Goal: Information Seeking & Learning: Learn about a topic

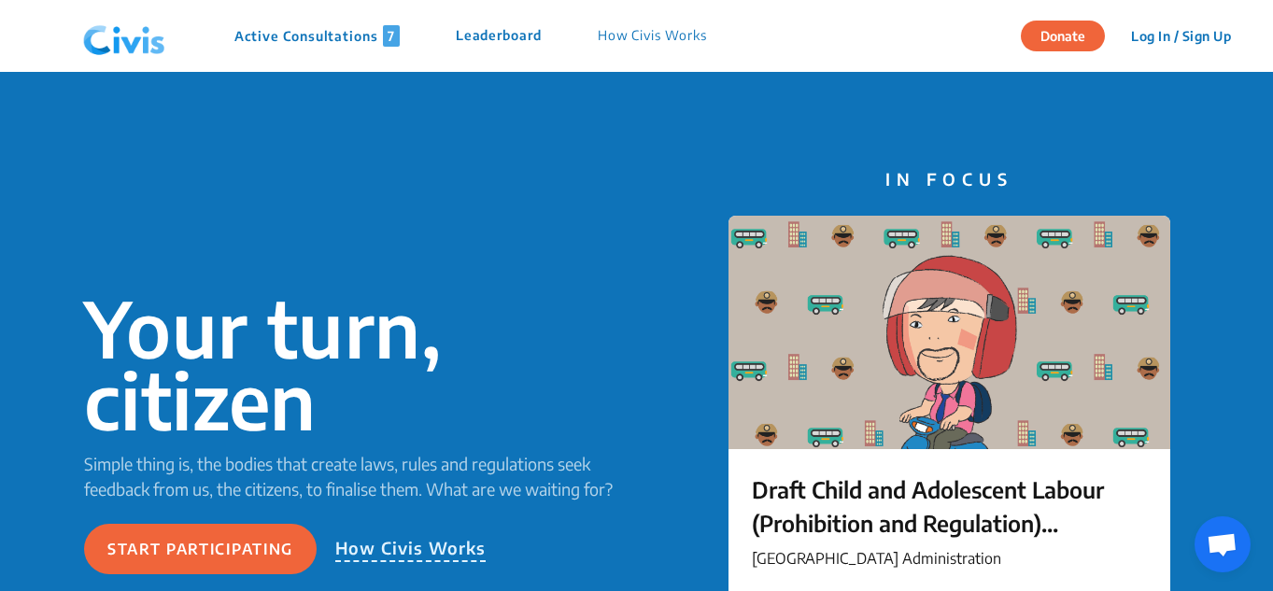
click at [322, 45] on p "Active Consultations 7" at bounding box center [316, 35] width 165 height 21
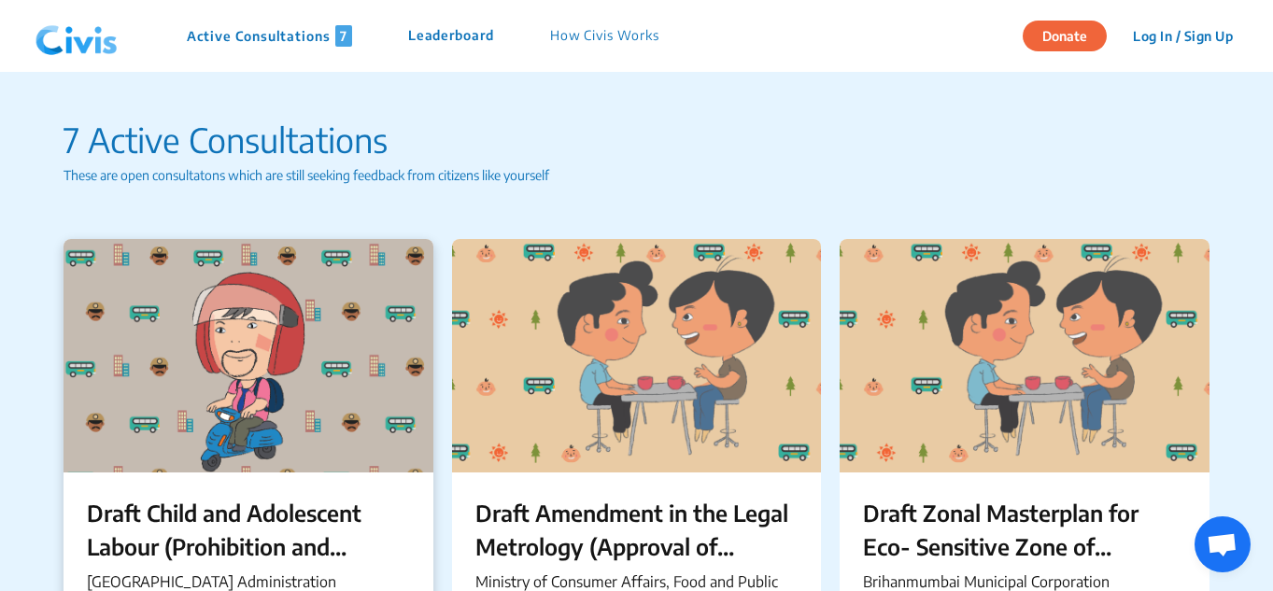
click at [240, 503] on p "Draft Child and Adolescent Labour (Prohibition and Regulation) Chandigarh Rules…" at bounding box center [248, 529] width 323 height 67
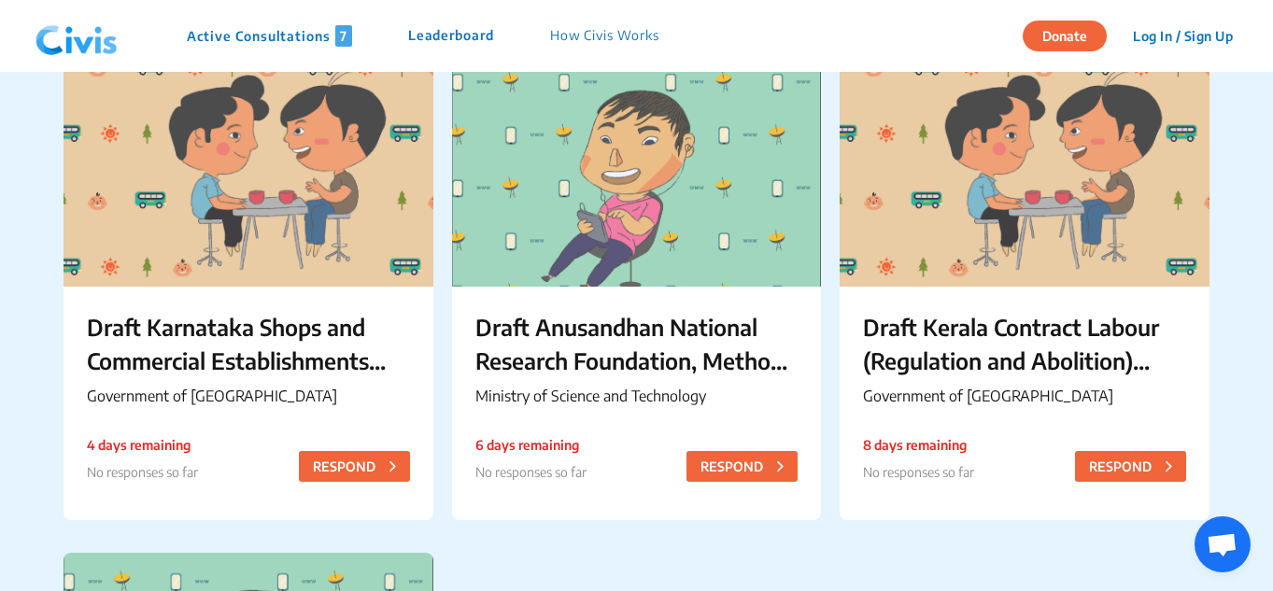
scroll to position [687, 0]
click at [161, 366] on p "Draft Karnataka Shops and Commercial Establishments (Amendment) Rules, 2025" at bounding box center [248, 342] width 323 height 67
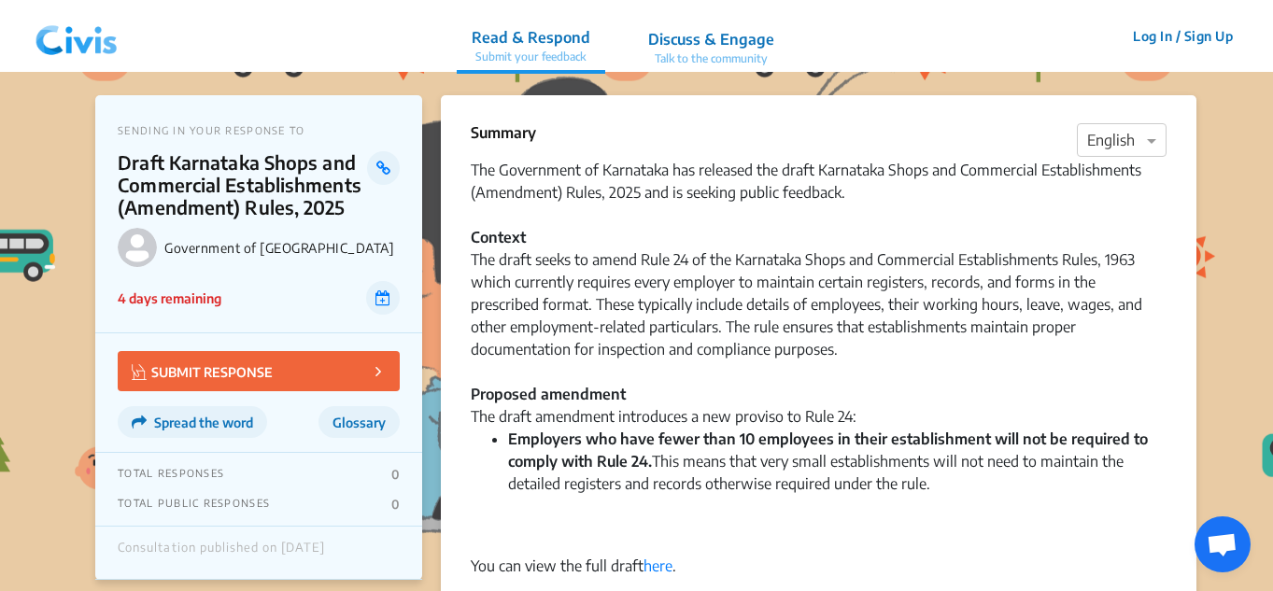
scroll to position [1, 0]
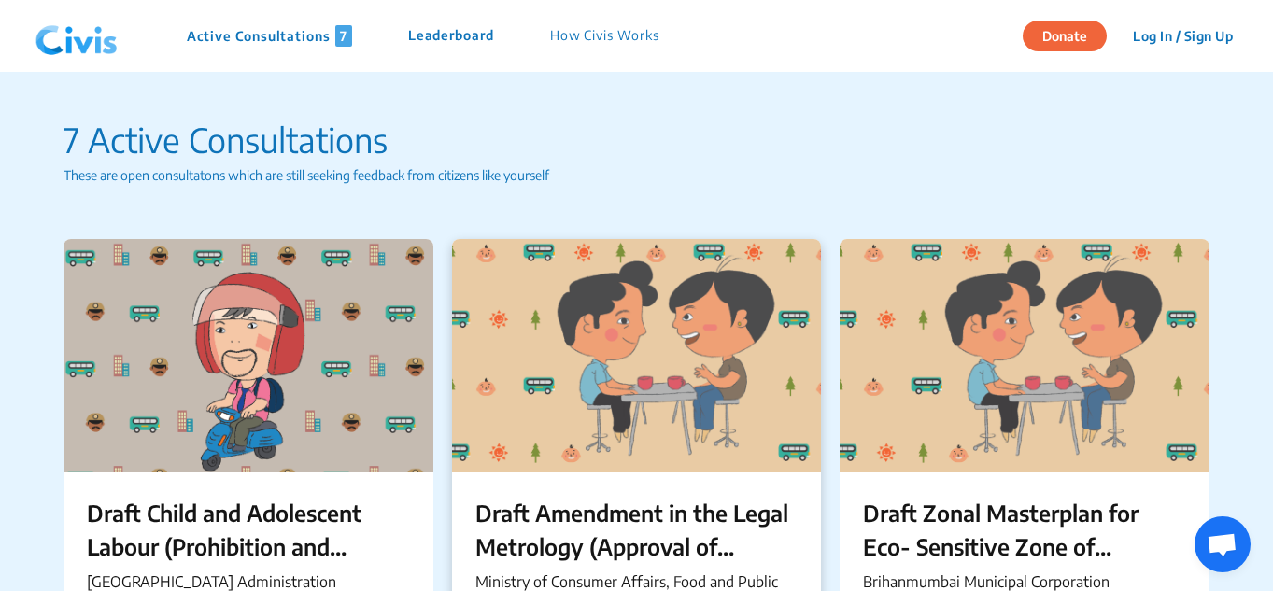
scroll to position [180, 0]
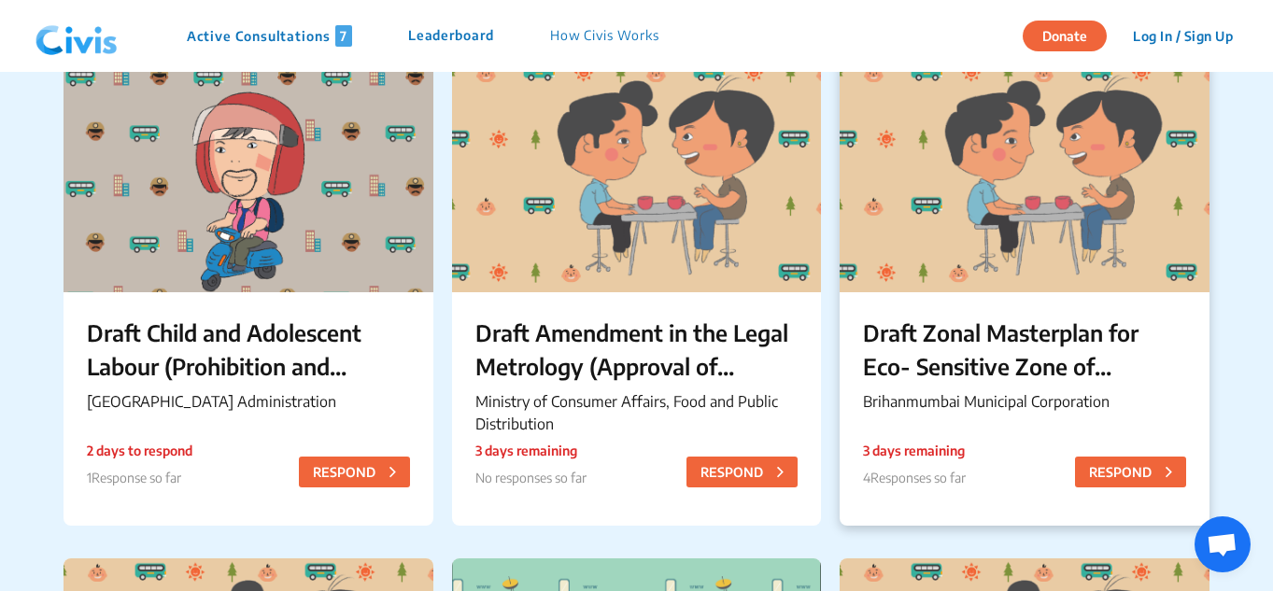
click at [956, 341] on p "Draft Zonal Masterplan for Eco- Sensitive Zone of [PERSON_NAME][GEOGRAPHIC_DATA]" at bounding box center [1024, 349] width 323 height 67
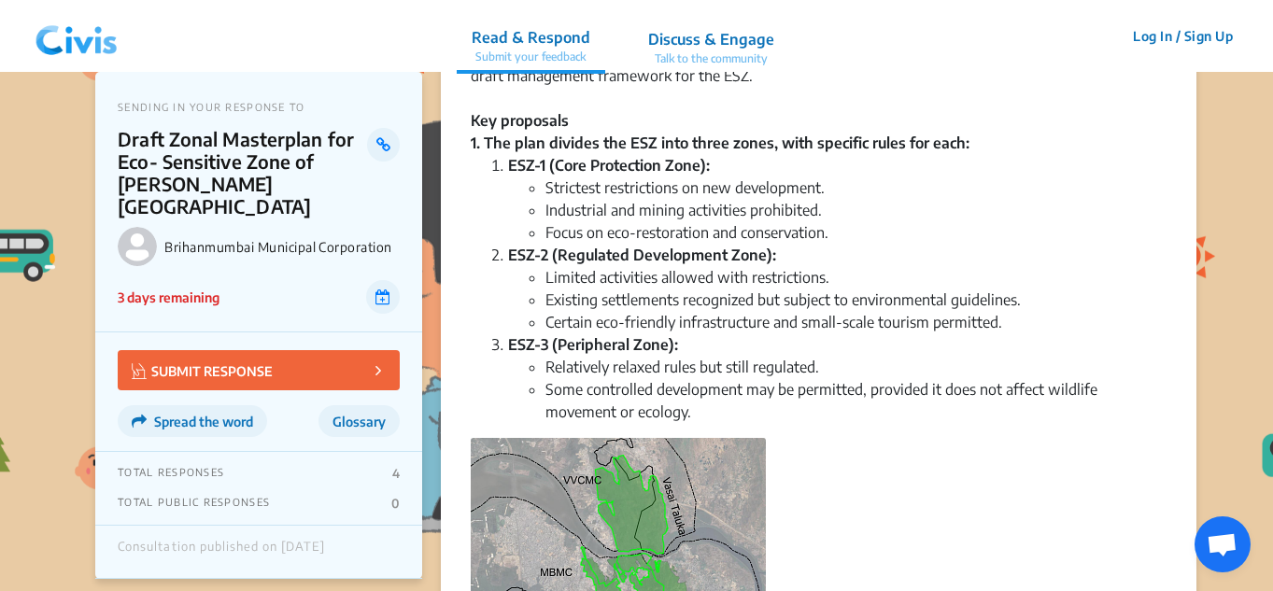
scroll to position [504, 0]
